Goal: Task Accomplishment & Management: Use online tool/utility

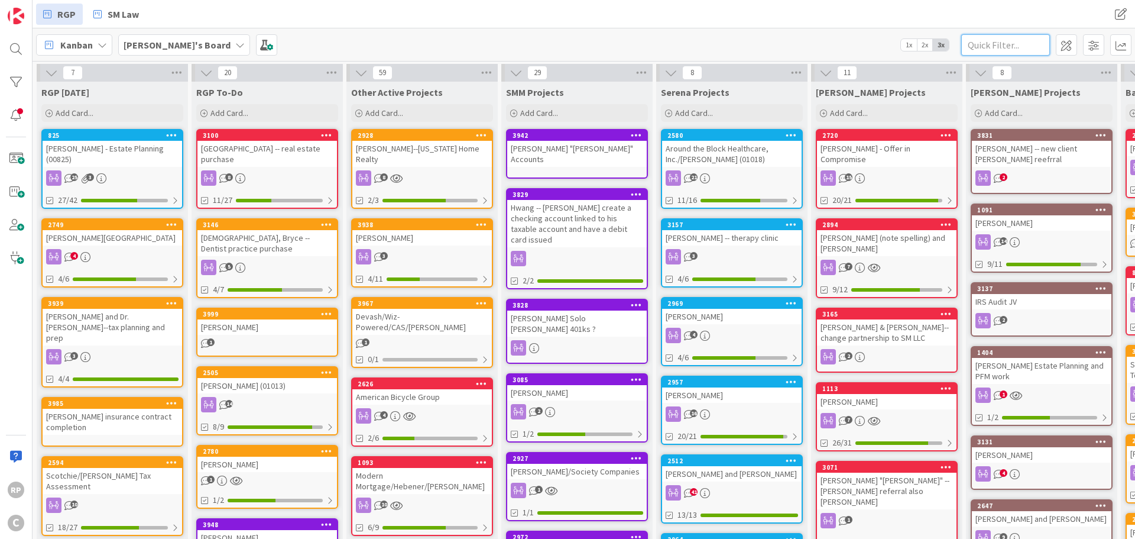
click at [1010, 49] on input "text" at bounding box center [1006, 44] width 89 height 21
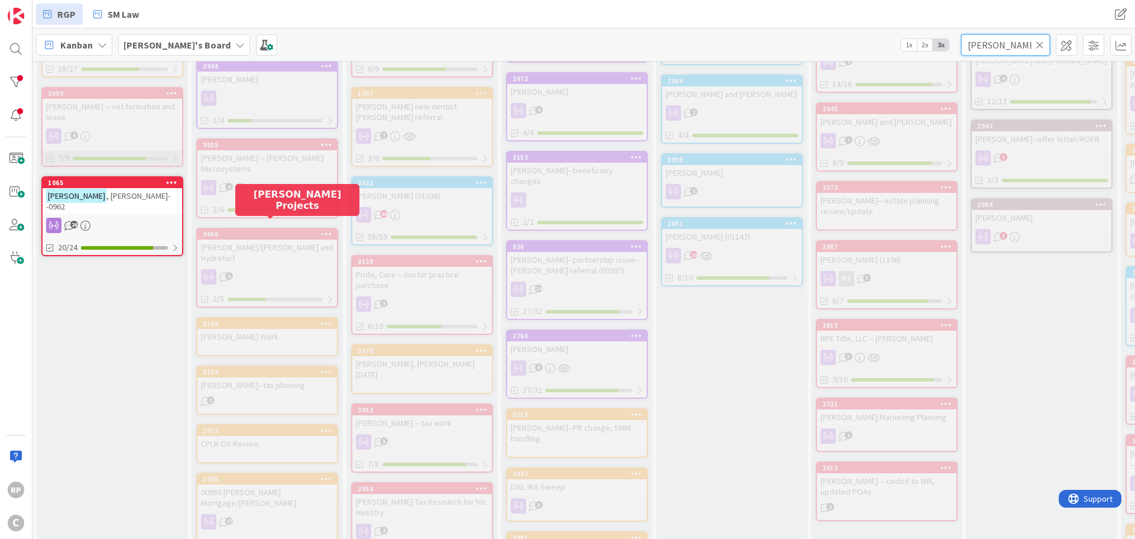
scroll to position [355, 0]
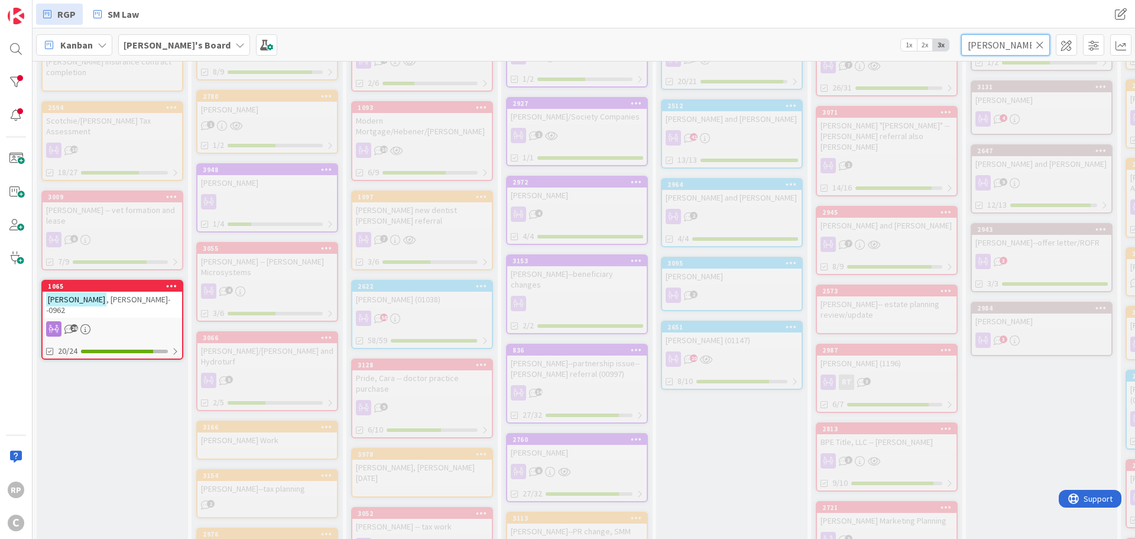
type input "[PERSON_NAME]"
click at [100, 292] on div "[PERSON_NAME]--0962" at bounding box center [113, 305] width 140 height 26
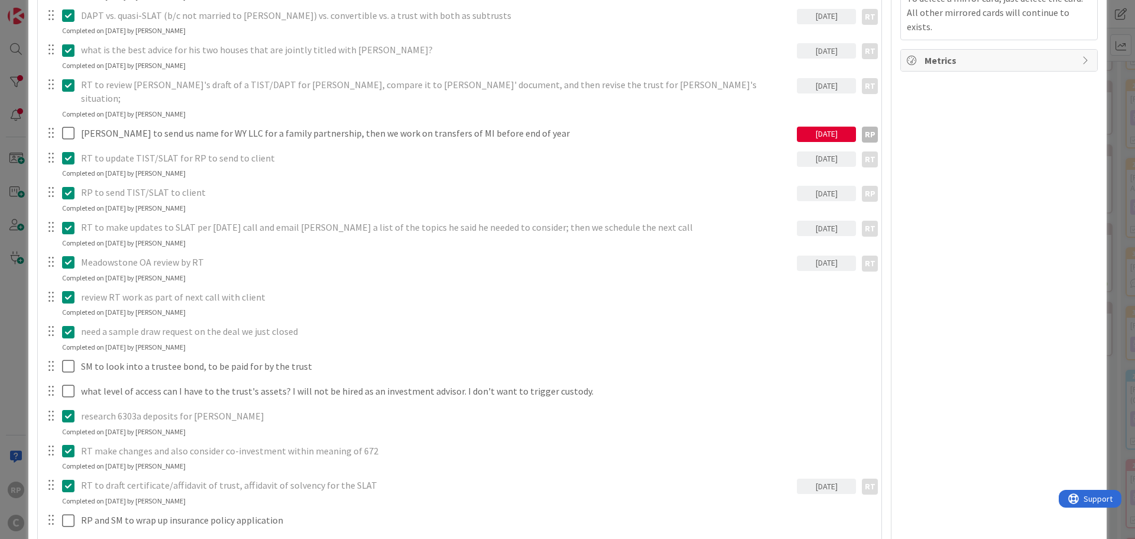
scroll to position [591, 0]
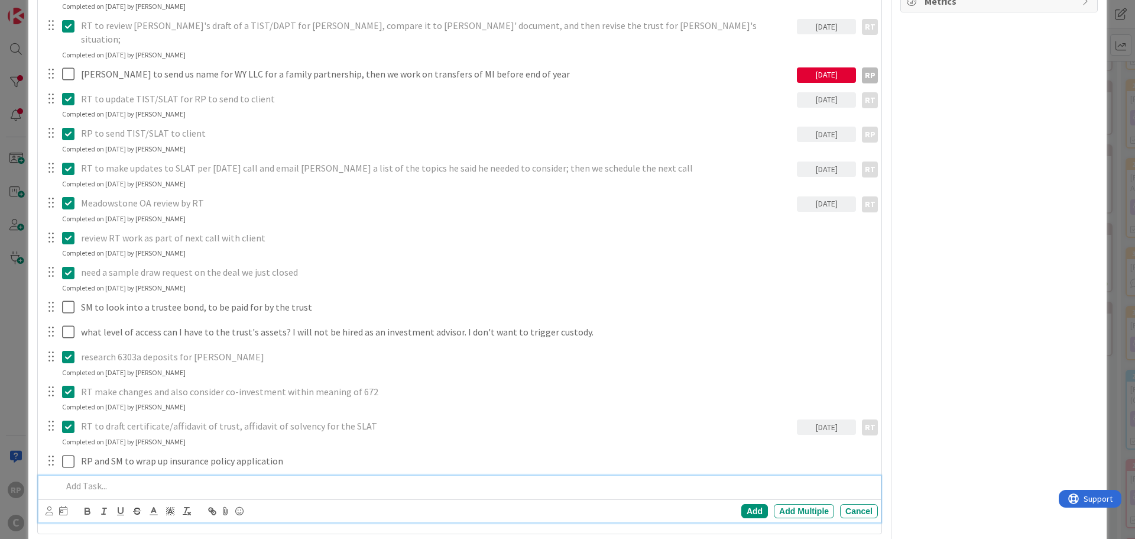
click at [125, 479] on p at bounding box center [467, 486] width 811 height 14
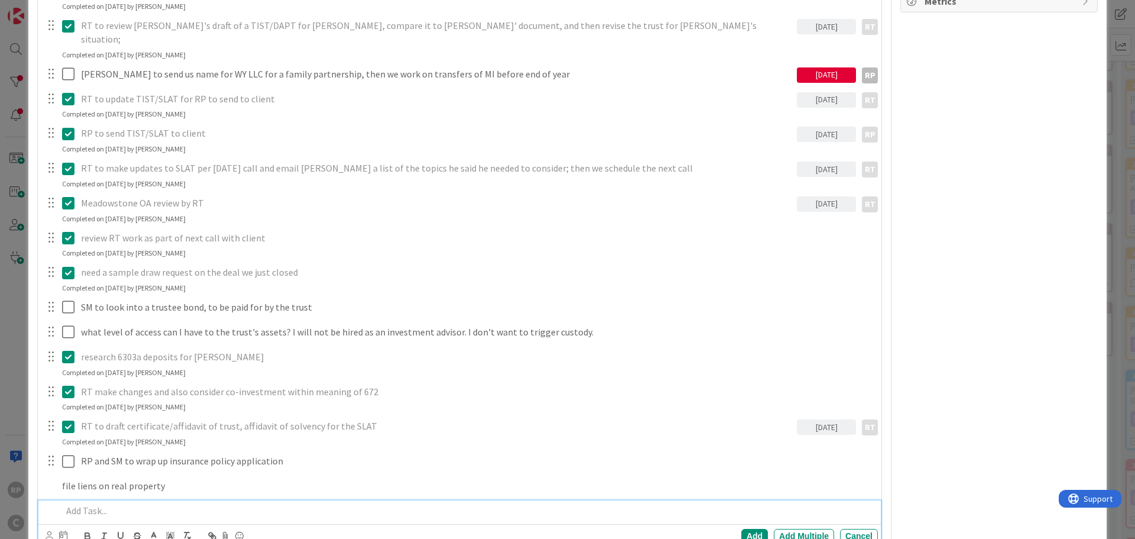
scroll to position [616, 0]
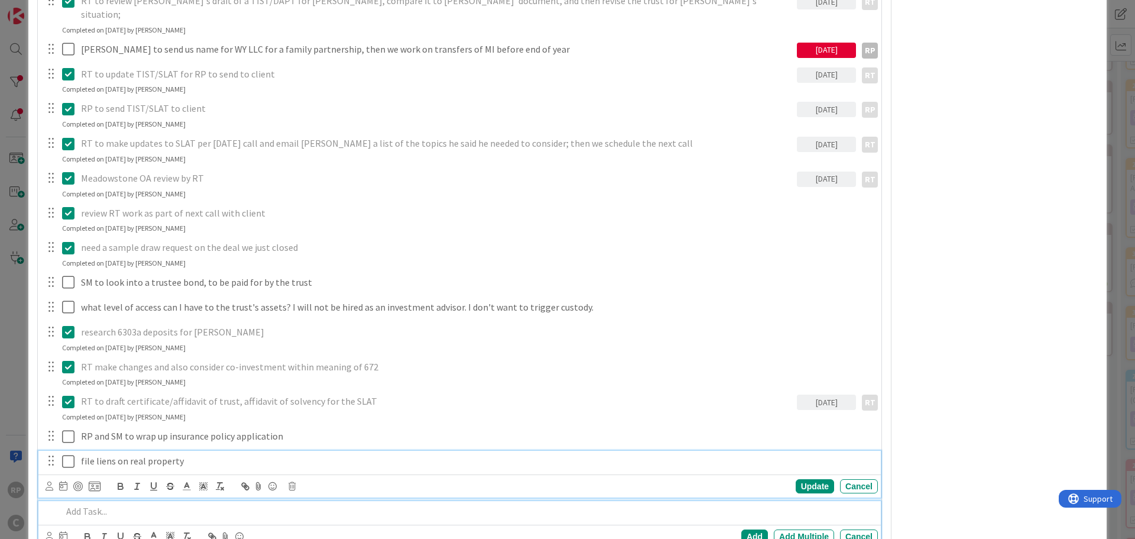
click at [192, 451] on div "file liens on real property Update Cancel" at bounding box center [459, 474] width 843 height 47
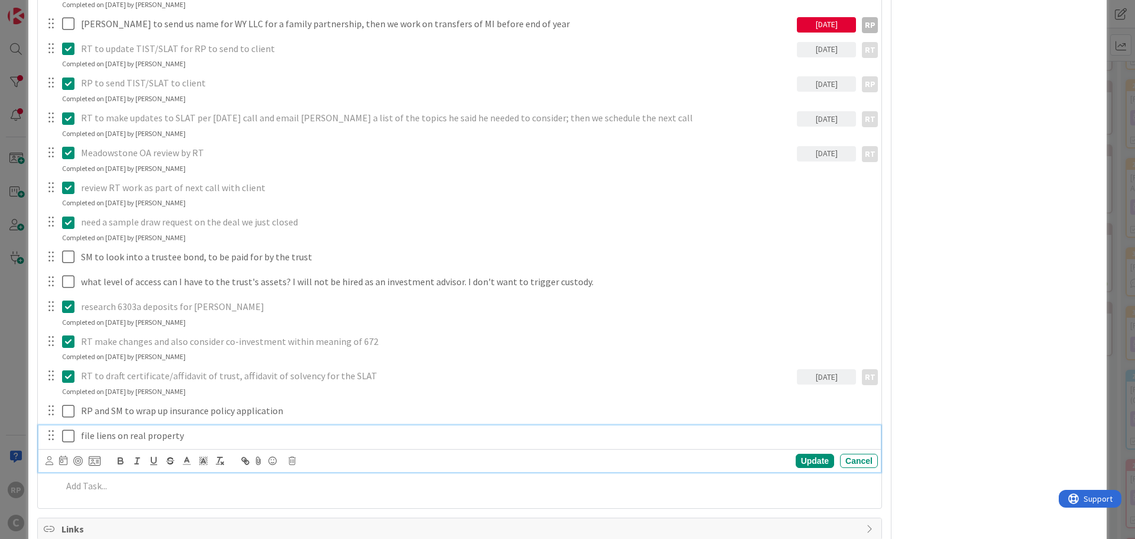
click at [277, 429] on p "file liens on real property" at bounding box center [477, 436] width 792 height 14
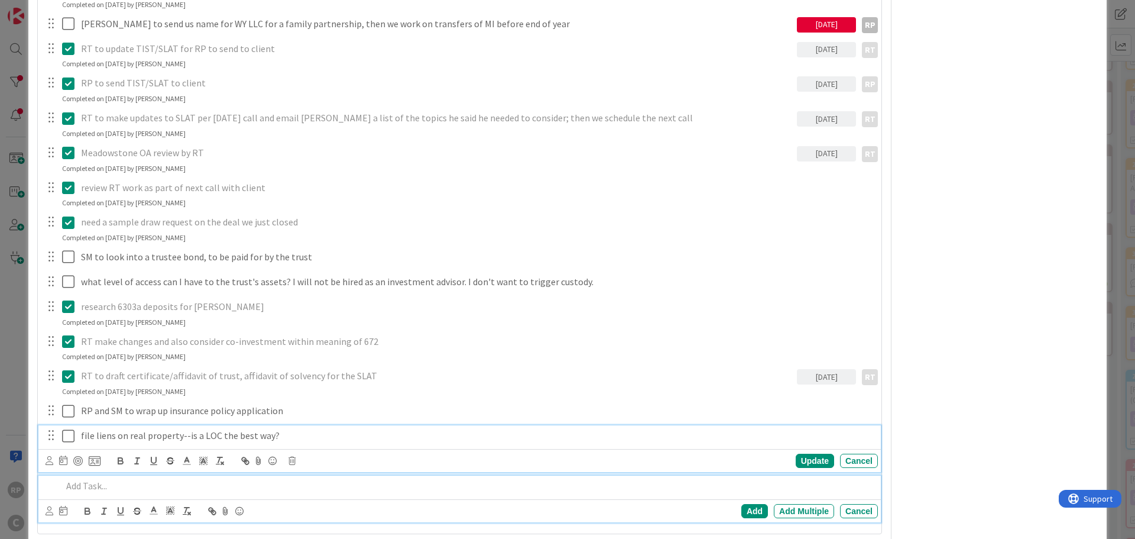
click at [113, 479] on p at bounding box center [467, 486] width 811 height 14
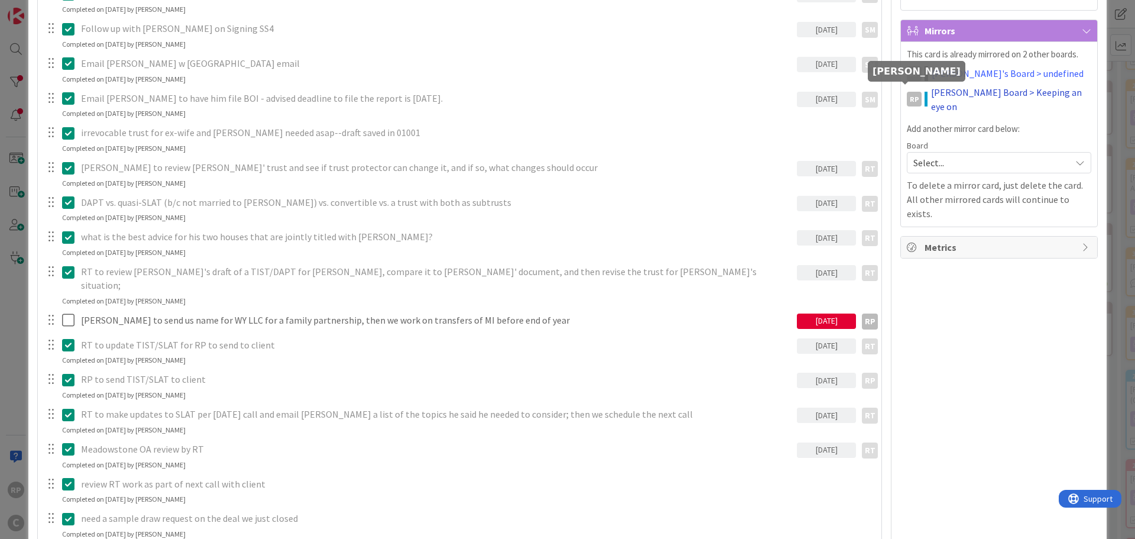
scroll to position [109, 0]
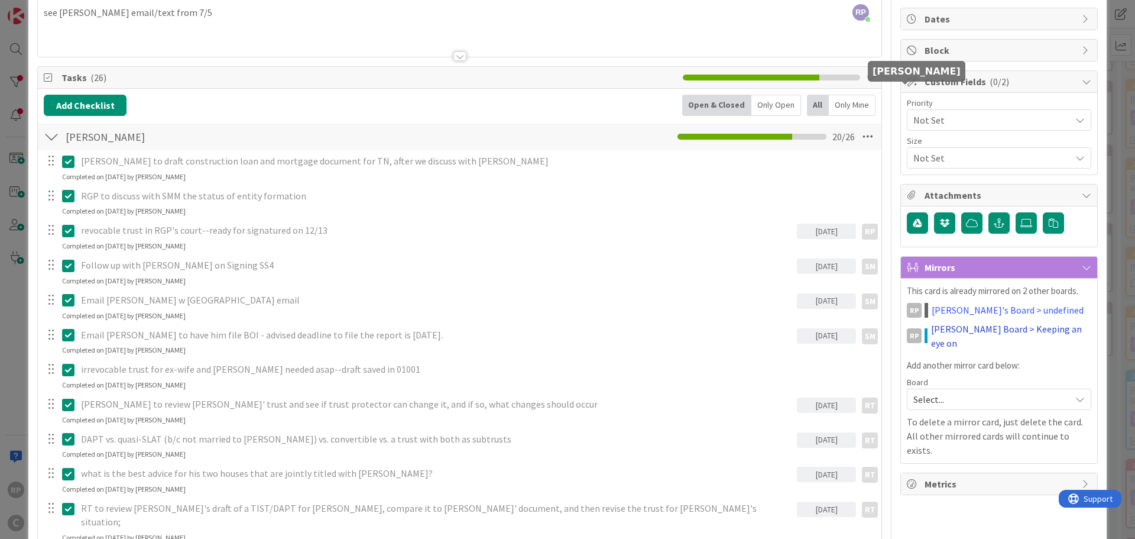
click at [969, 323] on link "[PERSON_NAME] Board > Keeping an eye on" at bounding box center [1011, 336] width 160 height 28
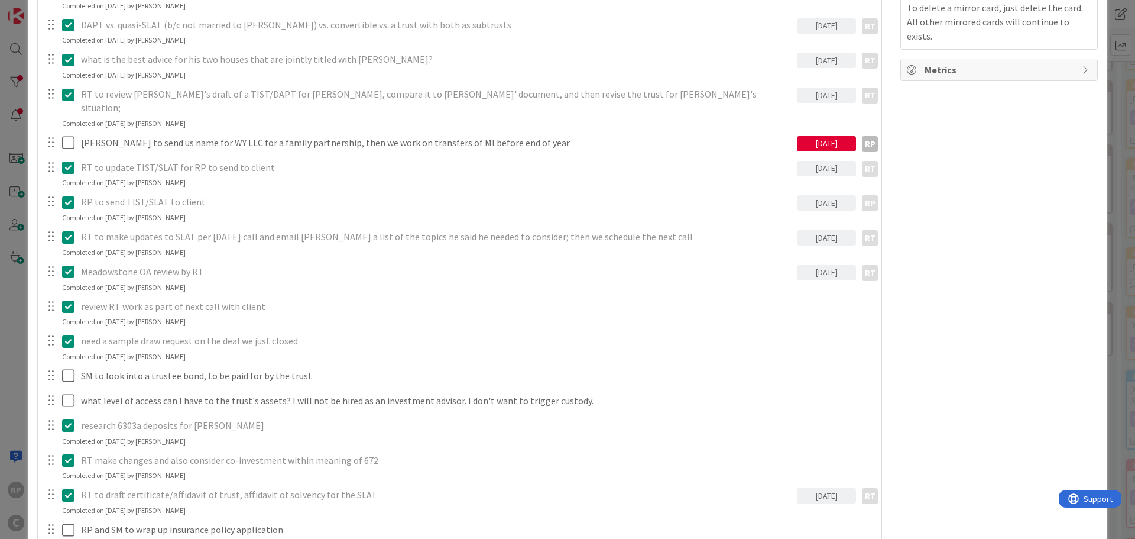
drag, startPoint x: 1012, startPoint y: 358, endPoint x: 992, endPoint y: 331, distance: 33.8
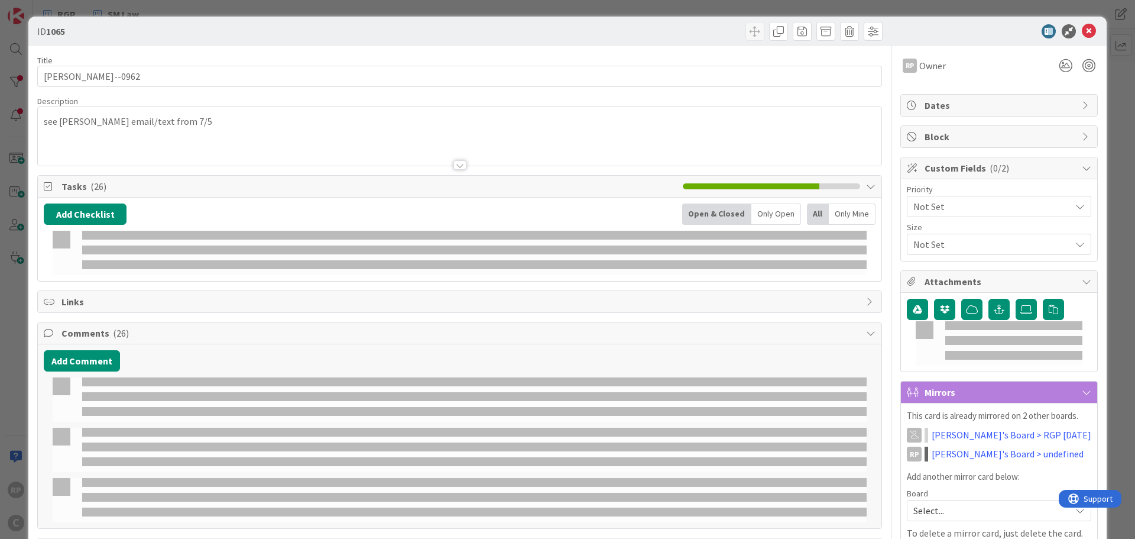
click at [1082, 32] on icon at bounding box center [1089, 31] width 14 height 14
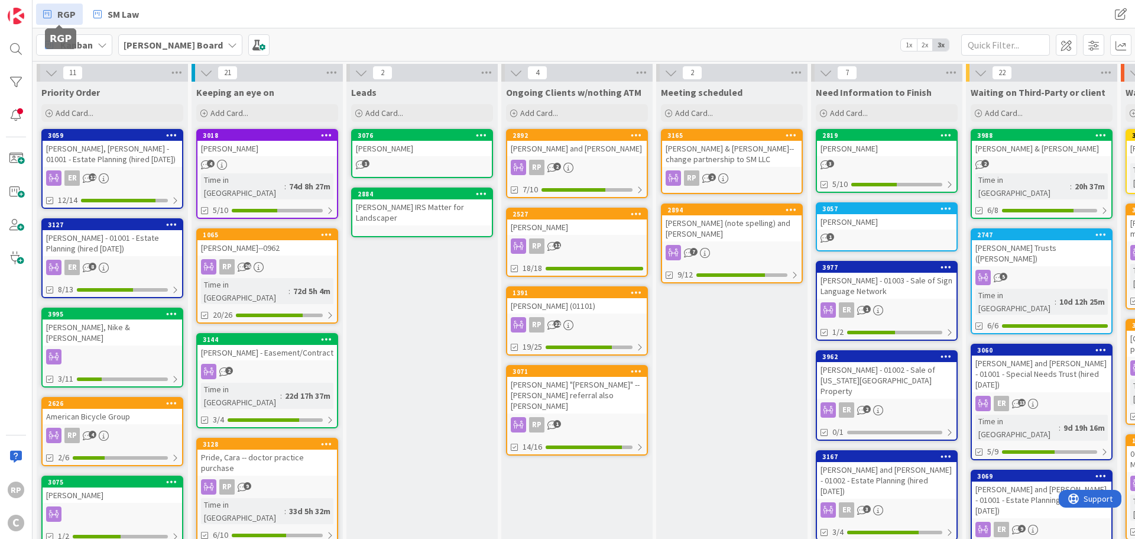
click at [61, 17] on span "RGP" at bounding box center [66, 14] width 18 height 14
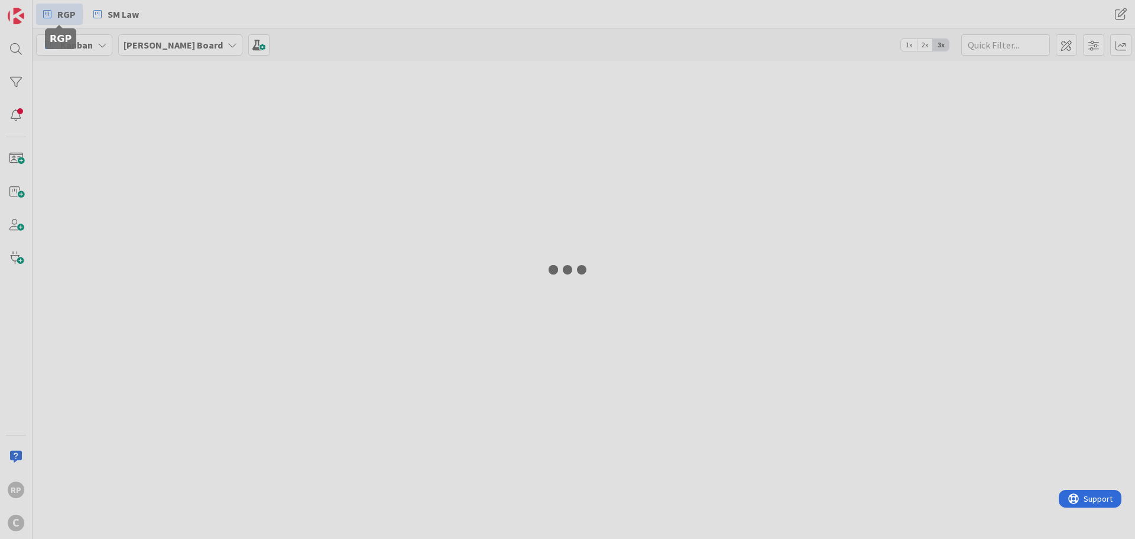
type input "[PERSON_NAME]"
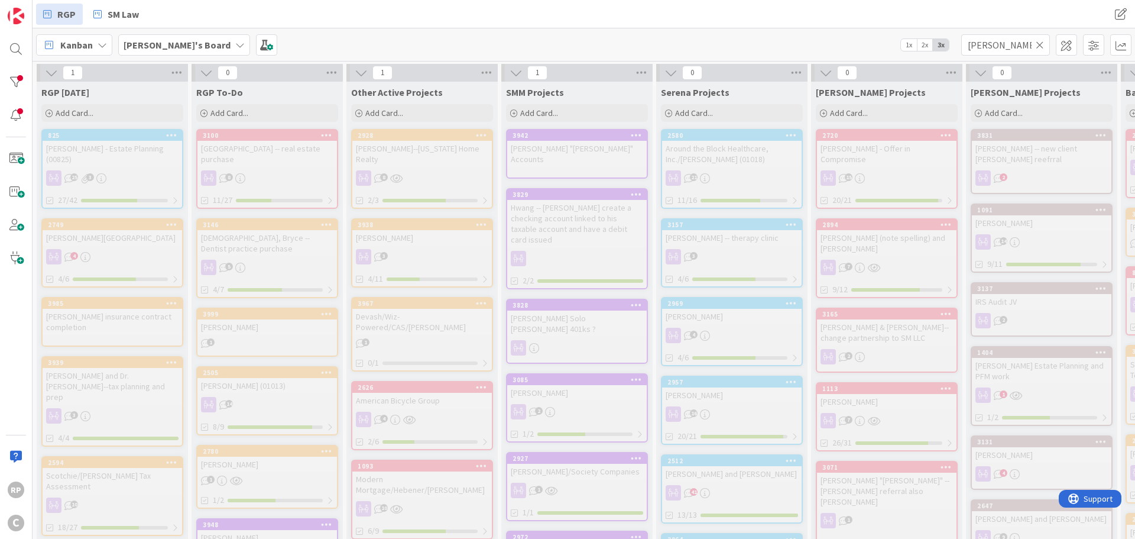
click at [1044, 43] on icon at bounding box center [1040, 45] width 8 height 11
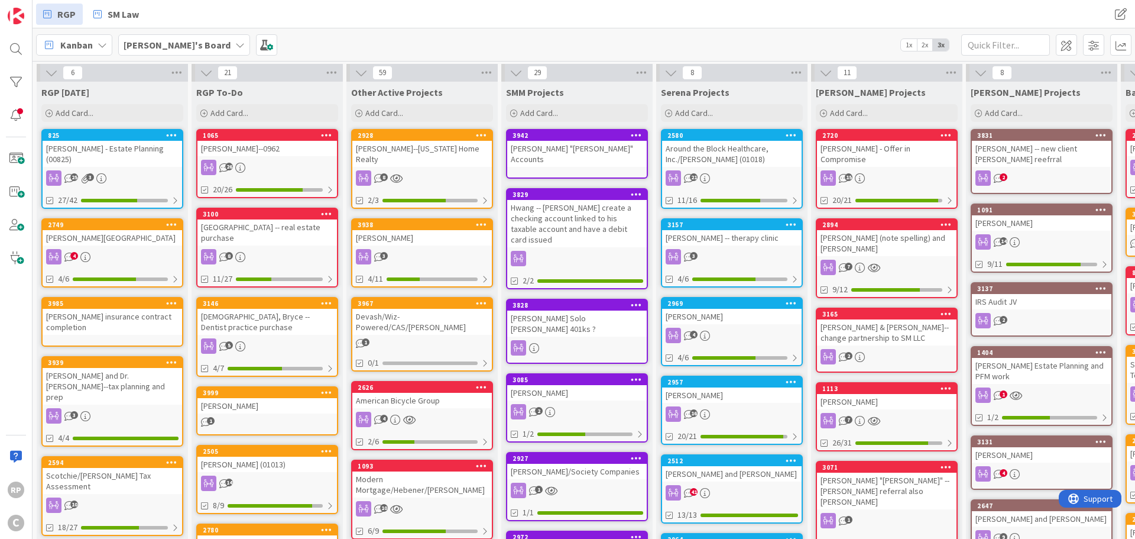
click at [245, 174] on div "26" at bounding box center [268, 167] width 140 height 15
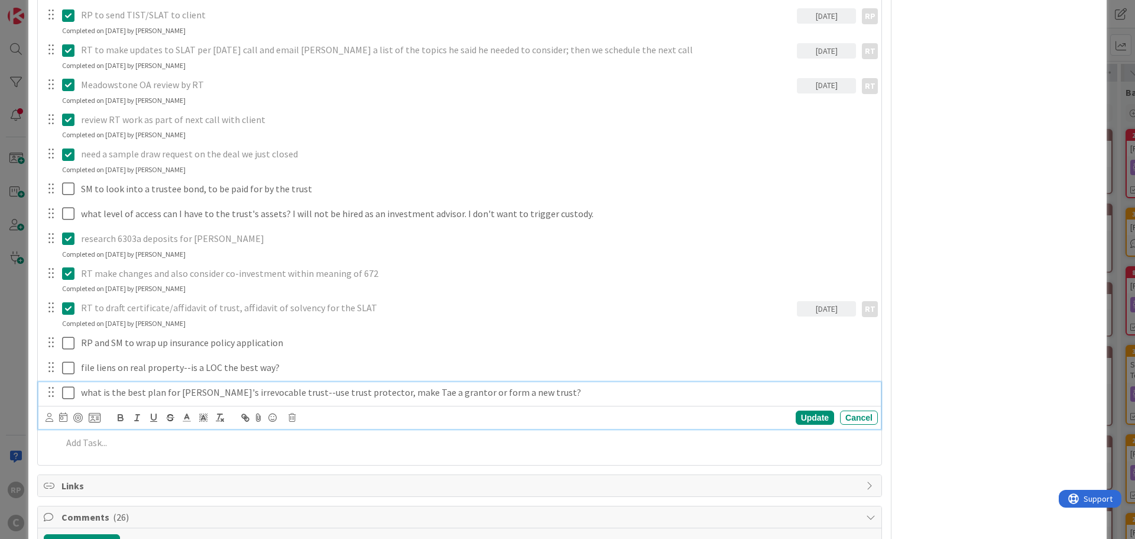
click at [530, 386] on p "what is the best plan for [PERSON_NAME]'s irrevocable trust--use trust protecto…" at bounding box center [477, 393] width 792 height 14
click at [46, 413] on icon at bounding box center [50, 417] width 8 height 9
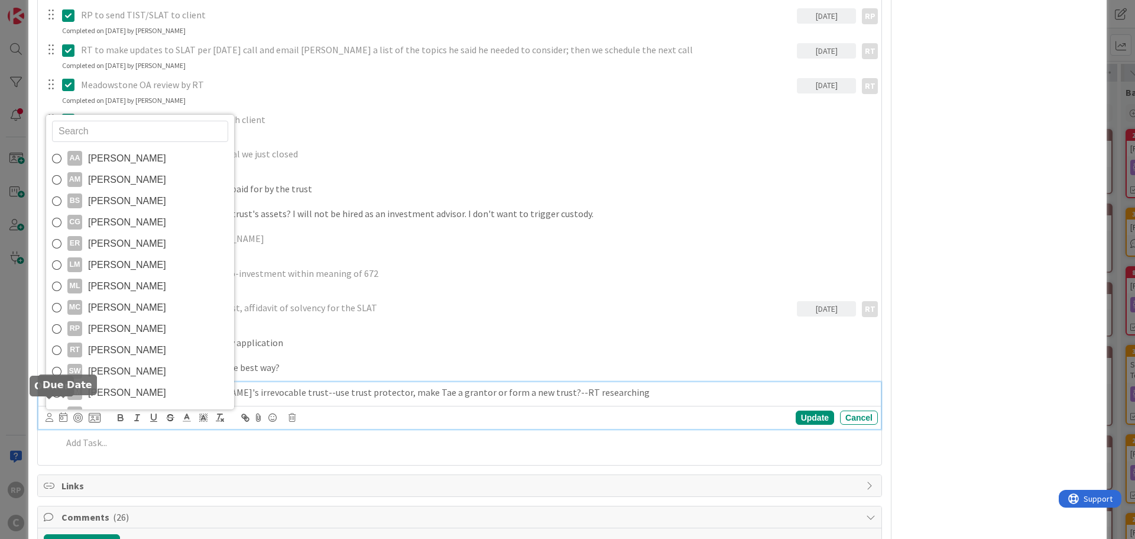
click at [96, 341] on span "[PERSON_NAME]" at bounding box center [127, 350] width 78 height 18
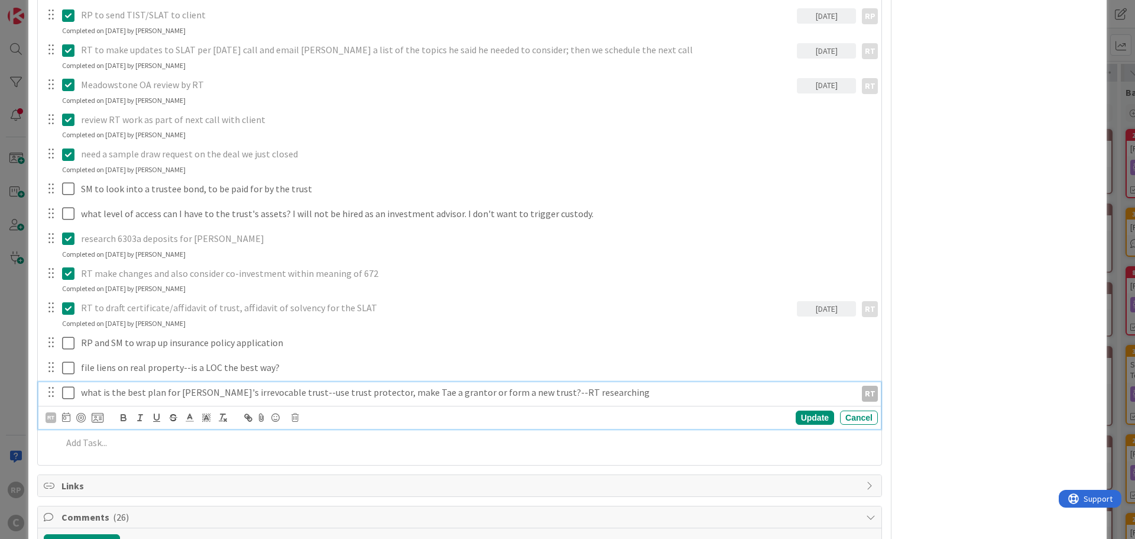
click at [63, 412] on icon at bounding box center [66, 416] width 8 height 9
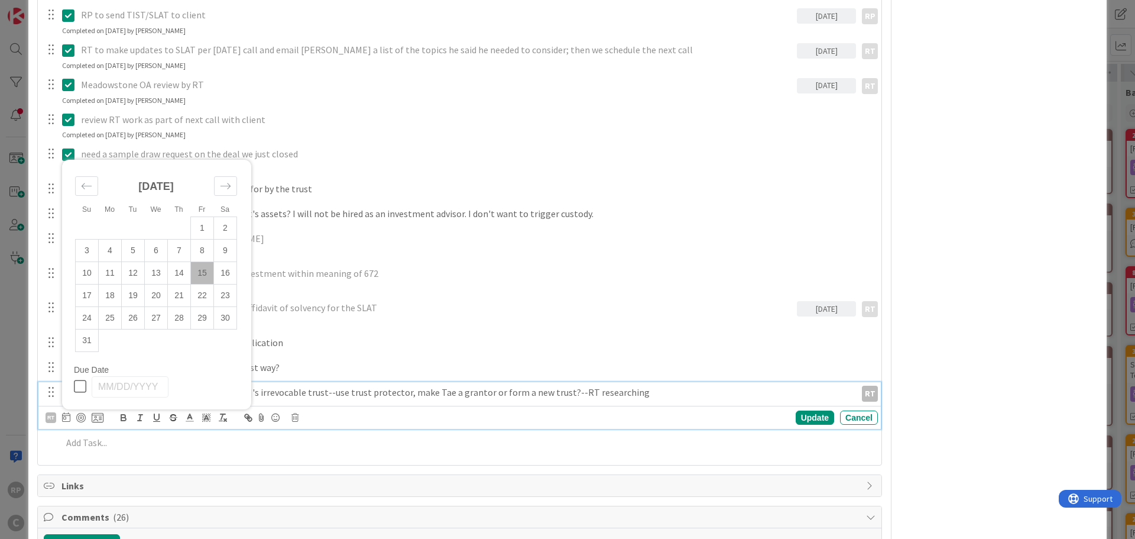
scroll to position [769, 0]
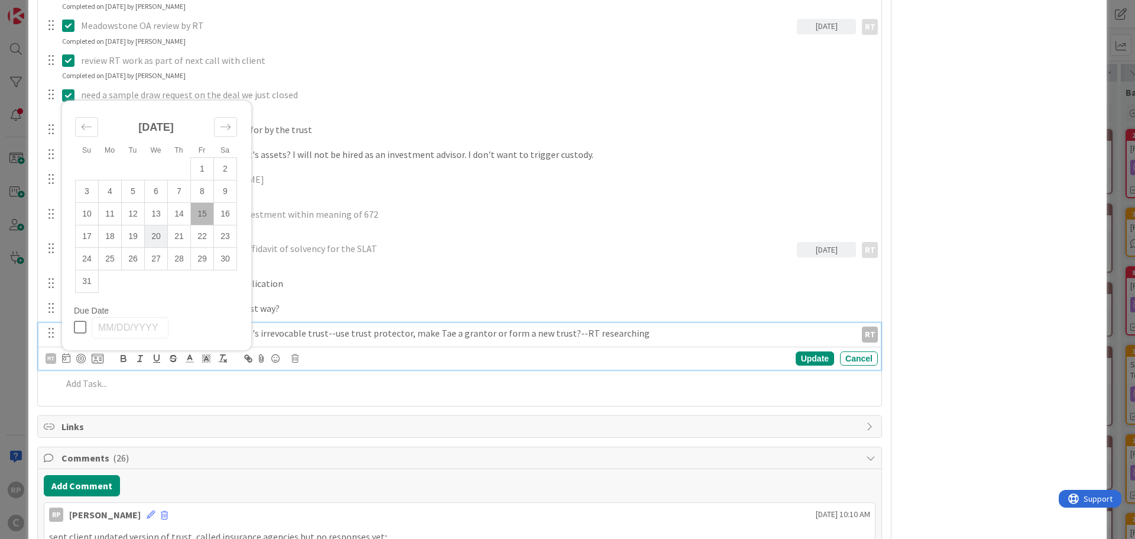
click at [149, 225] on td "20" at bounding box center [156, 236] width 23 height 22
drag, startPoint x: 201, startPoint y: 217, endPoint x: 210, endPoint y: 228, distance: 13.9
click at [202, 225] on td "22" at bounding box center [202, 236] width 23 height 22
type input "[DATE]"
click at [805, 351] on div "Update" at bounding box center [815, 358] width 38 height 14
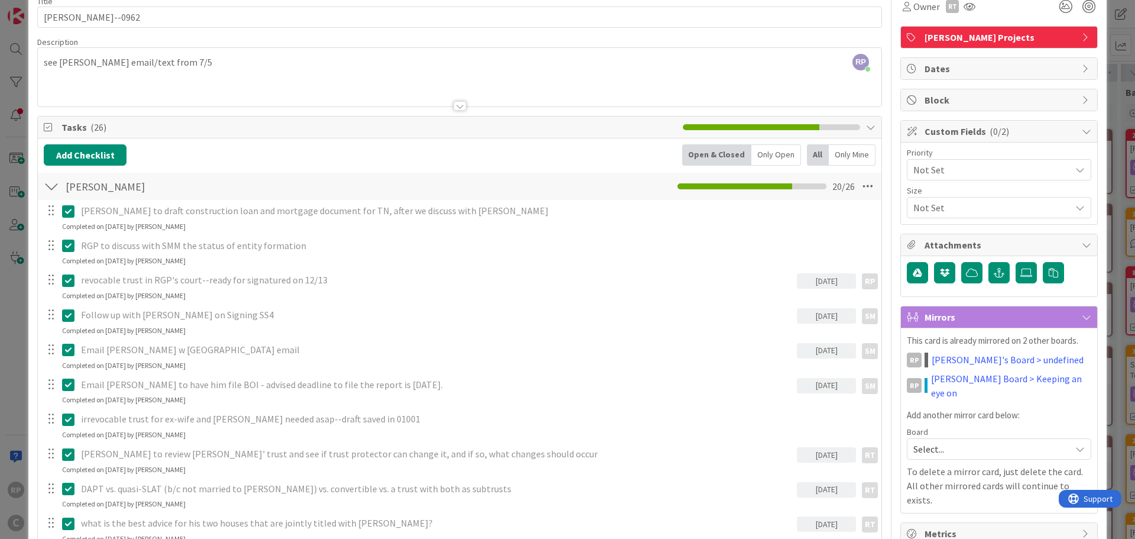
scroll to position [0, 0]
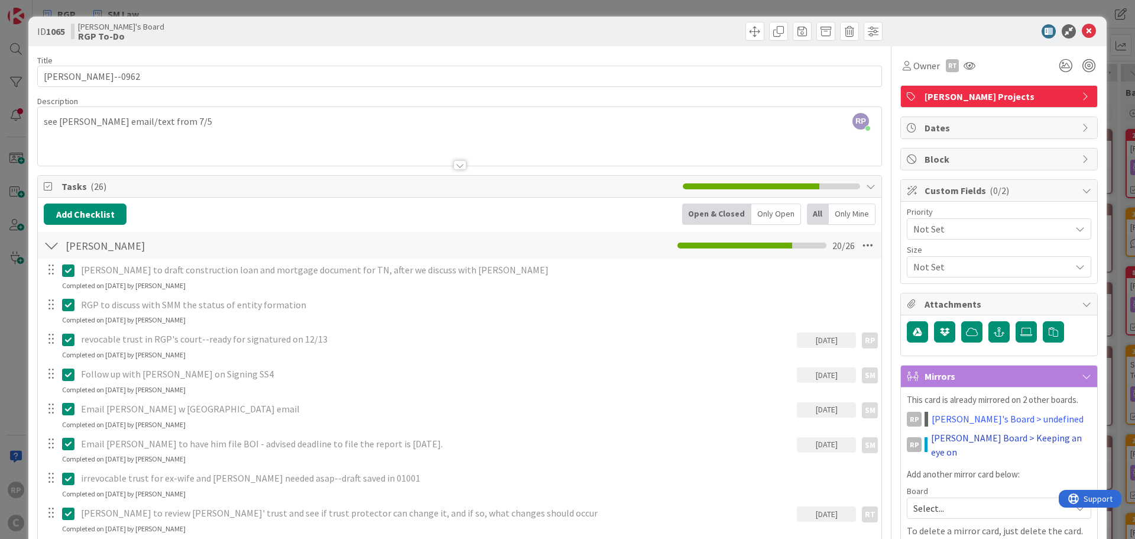
click at [992, 443] on link "[PERSON_NAME] Board > Keeping an eye on" at bounding box center [1011, 444] width 160 height 28
click at [965, 441] on link "[PERSON_NAME] Board > Keeping an eye on" at bounding box center [1011, 444] width 160 height 28
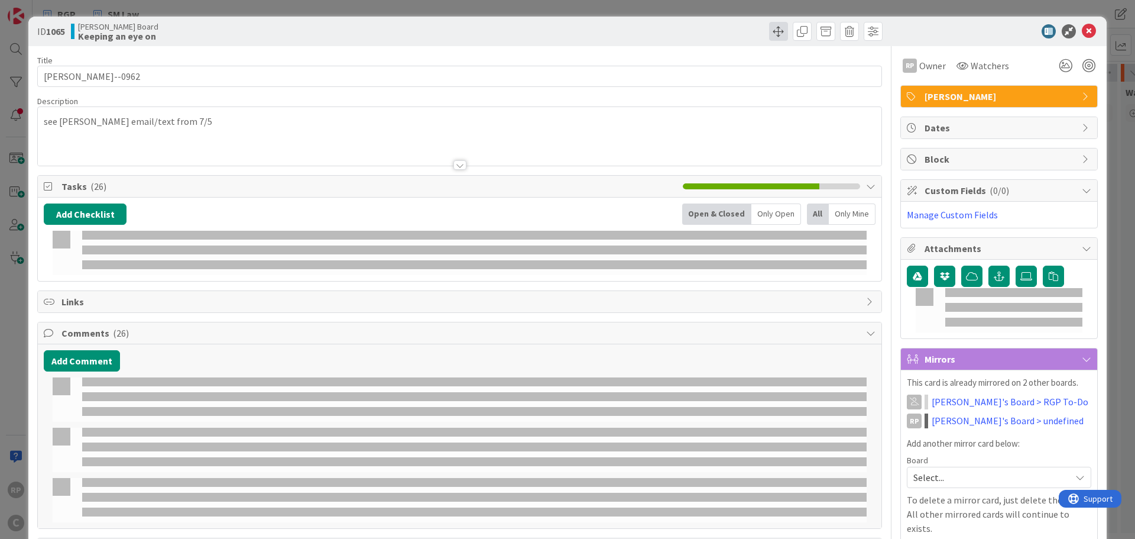
click at [770, 28] on span at bounding box center [778, 31] width 19 height 19
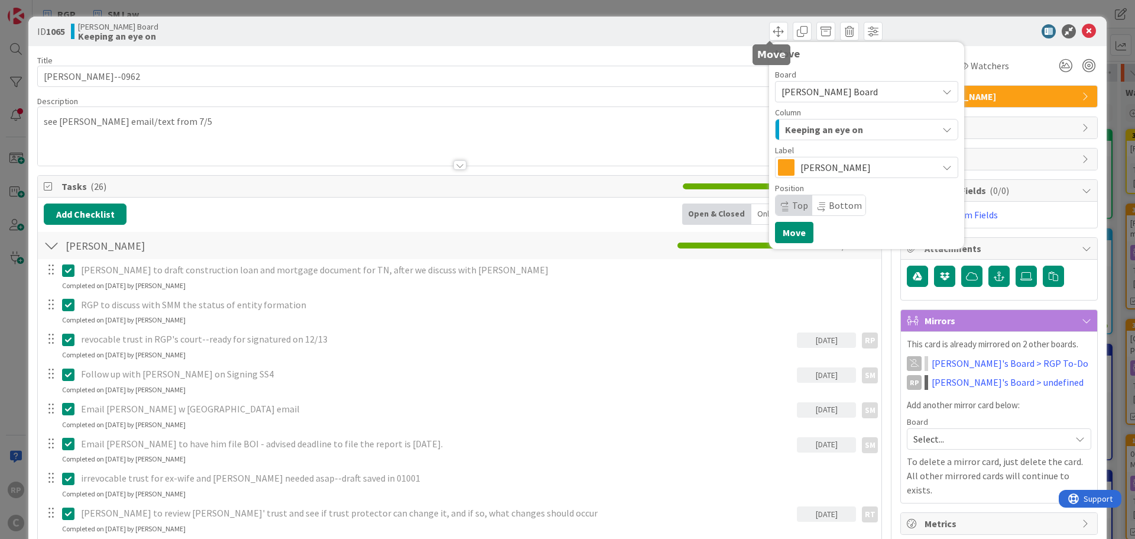
click at [800, 124] on span "Keeping an eye on" at bounding box center [824, 129] width 78 height 15
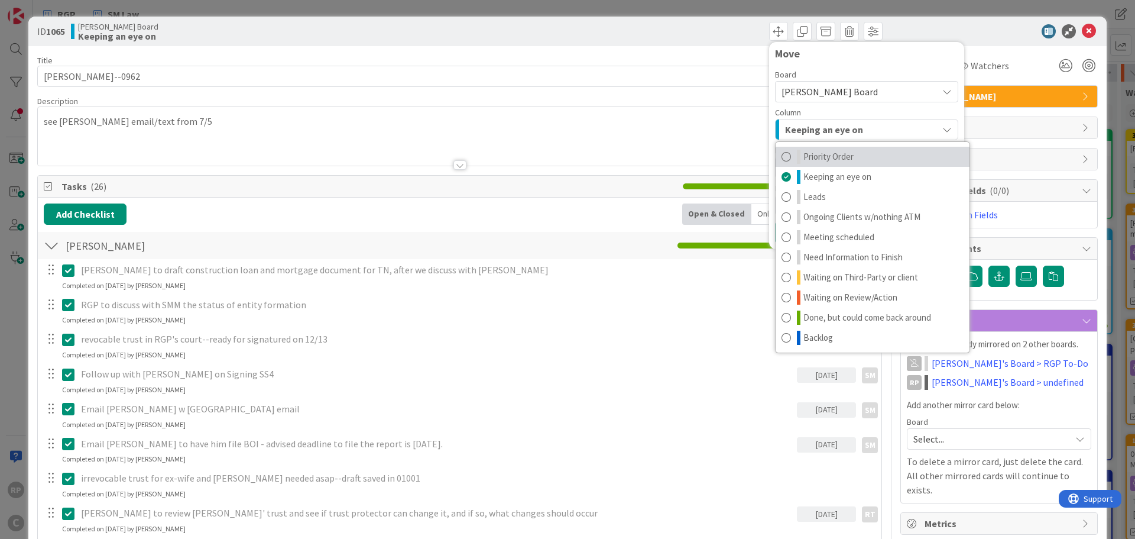
click at [807, 158] on span "Priority Order" at bounding box center [829, 157] width 50 height 14
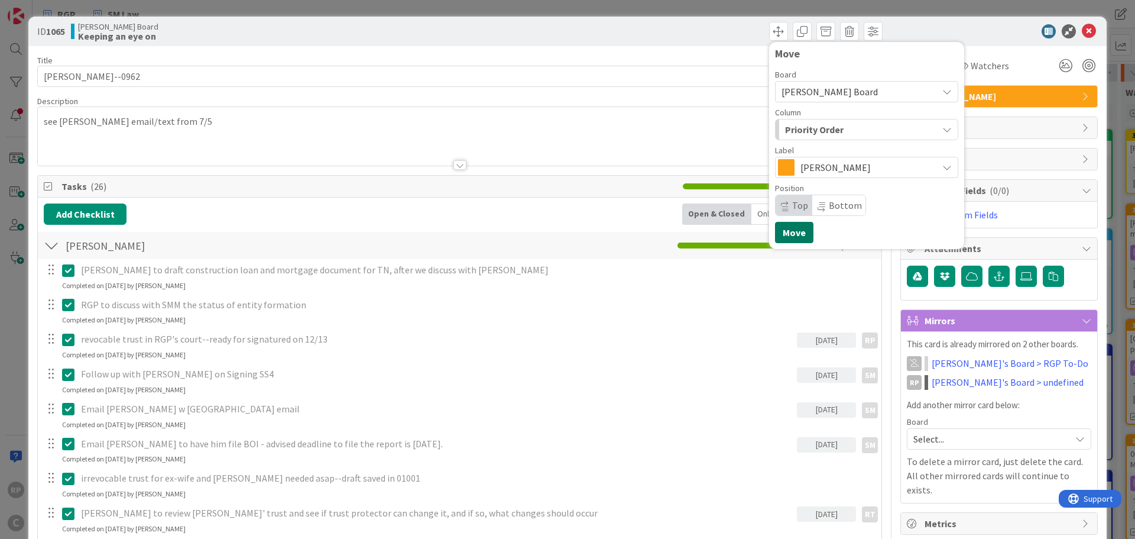
click at [781, 230] on button "Move" at bounding box center [794, 232] width 38 height 21
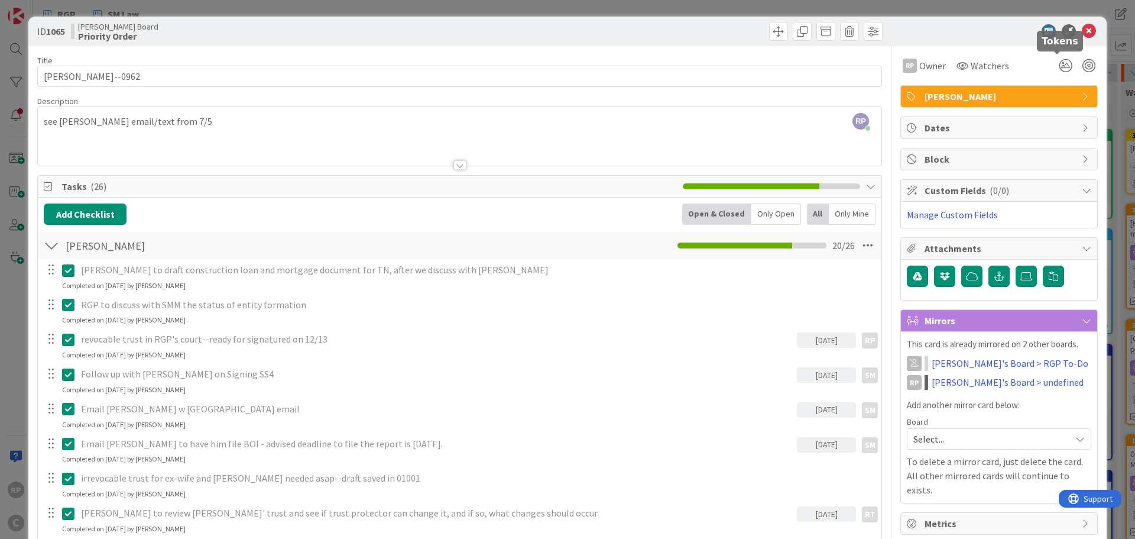
click at [1082, 29] on icon at bounding box center [1089, 31] width 14 height 14
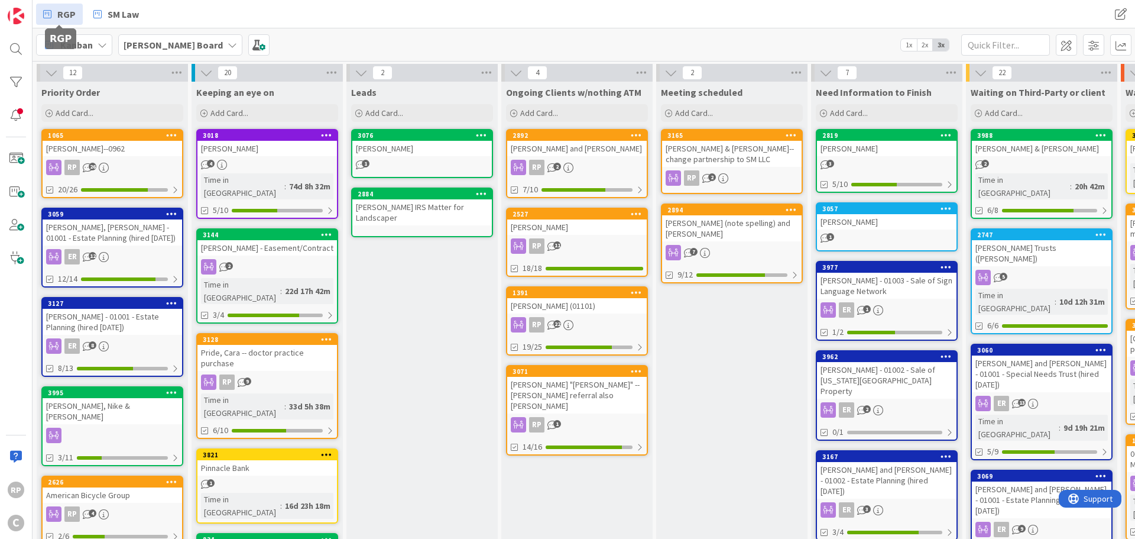
click at [64, 15] on span "RGP" at bounding box center [66, 14] width 18 height 14
